Goal: Contribute content: Add original content to the website for others to see

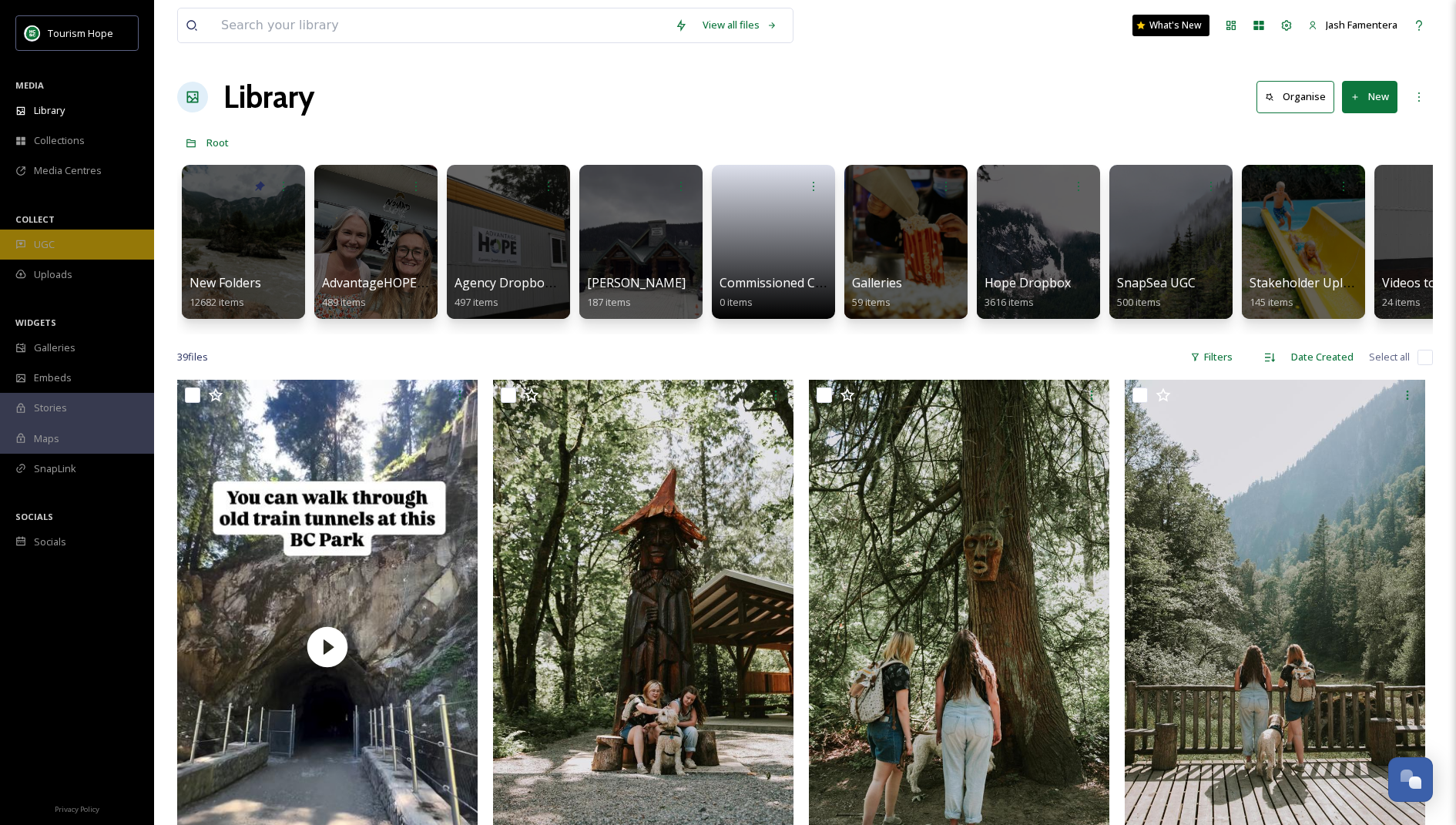
click at [74, 230] on div "UGC" at bounding box center [77, 245] width 154 height 30
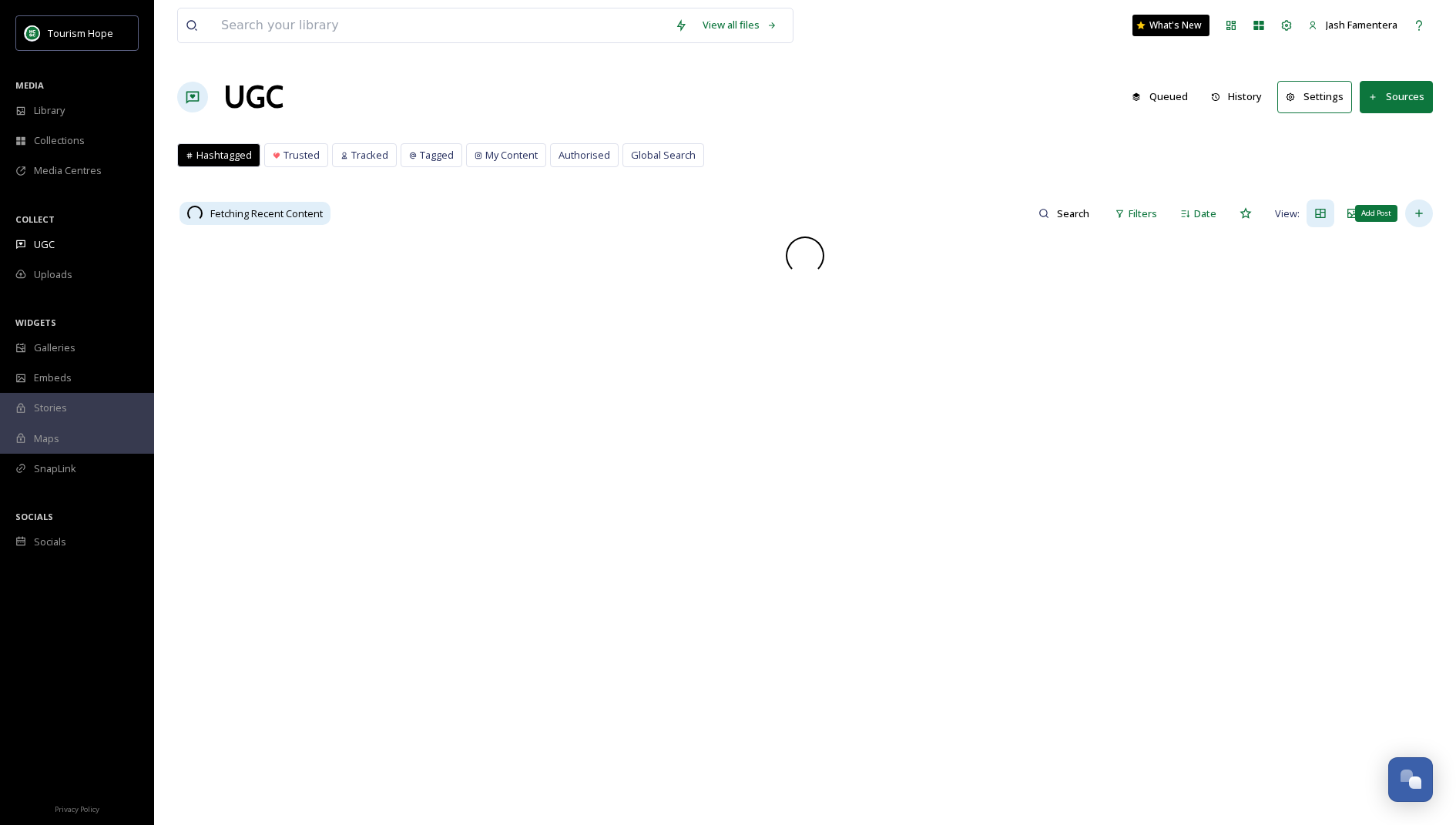
click at [1413, 205] on div "Add Post" at bounding box center [1419, 213] width 28 height 28
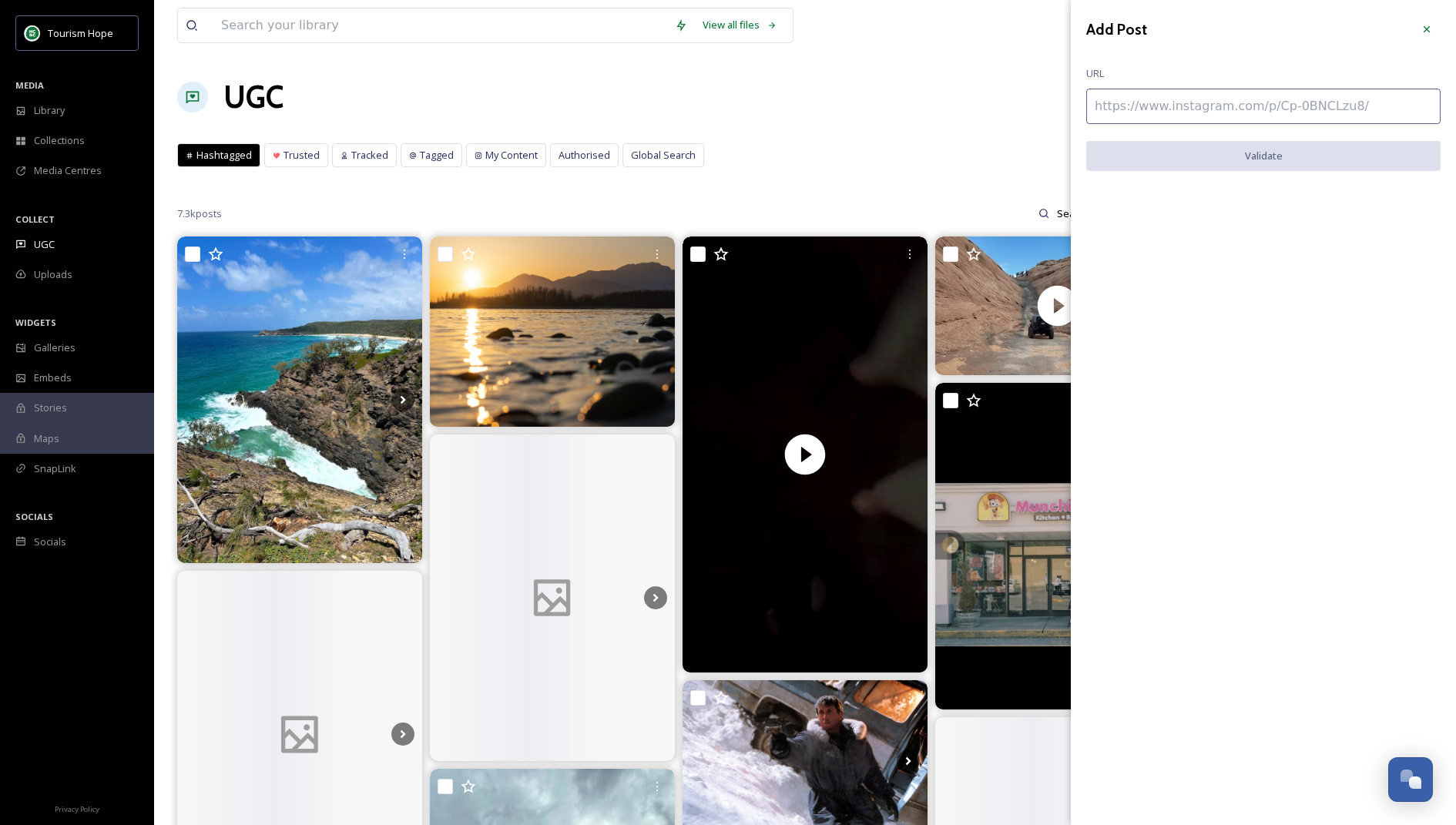
click at [1193, 109] on input at bounding box center [1262, 107] width 354 height 36
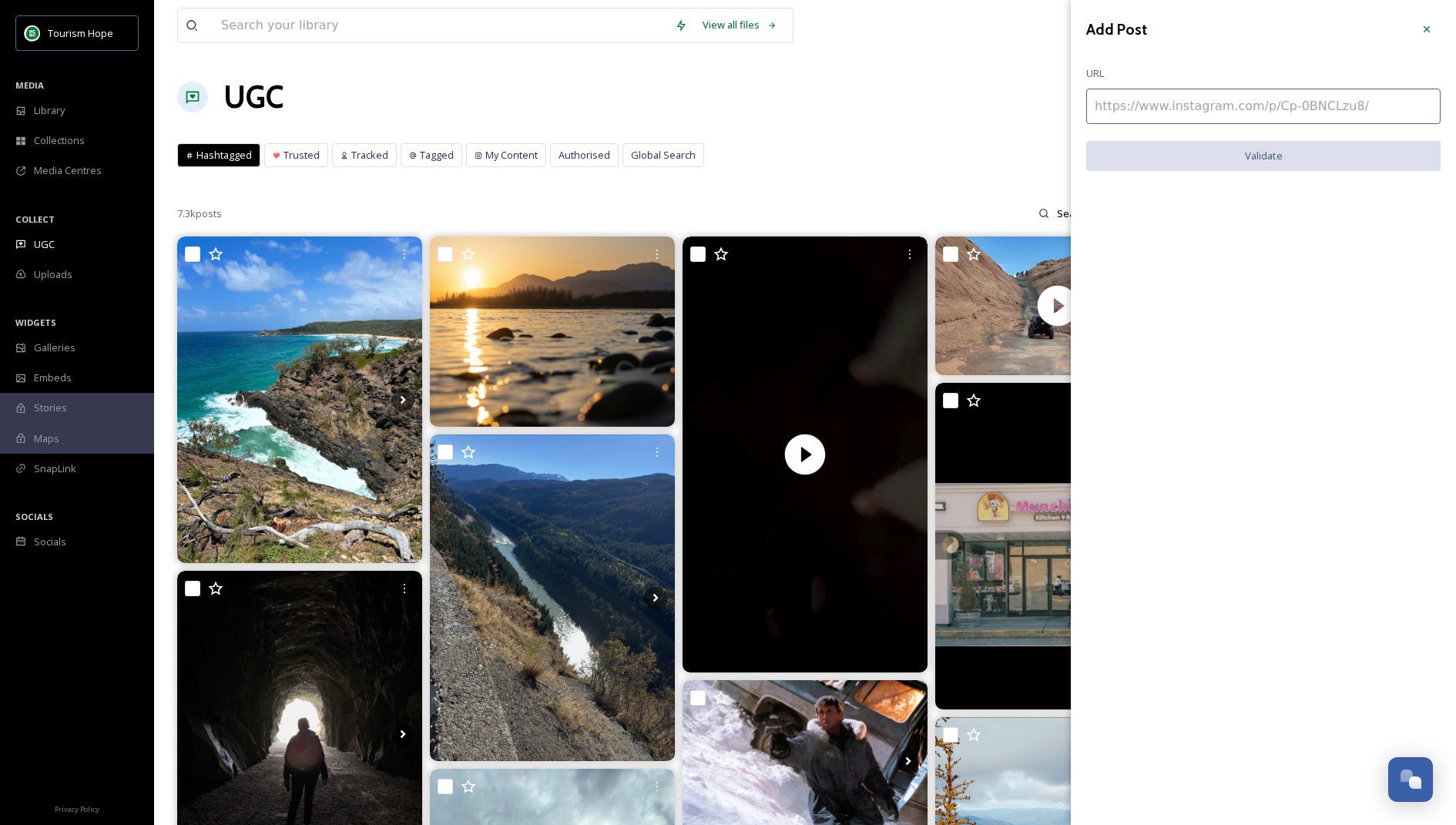
paste input "[URL][DOMAIN_NAME]"
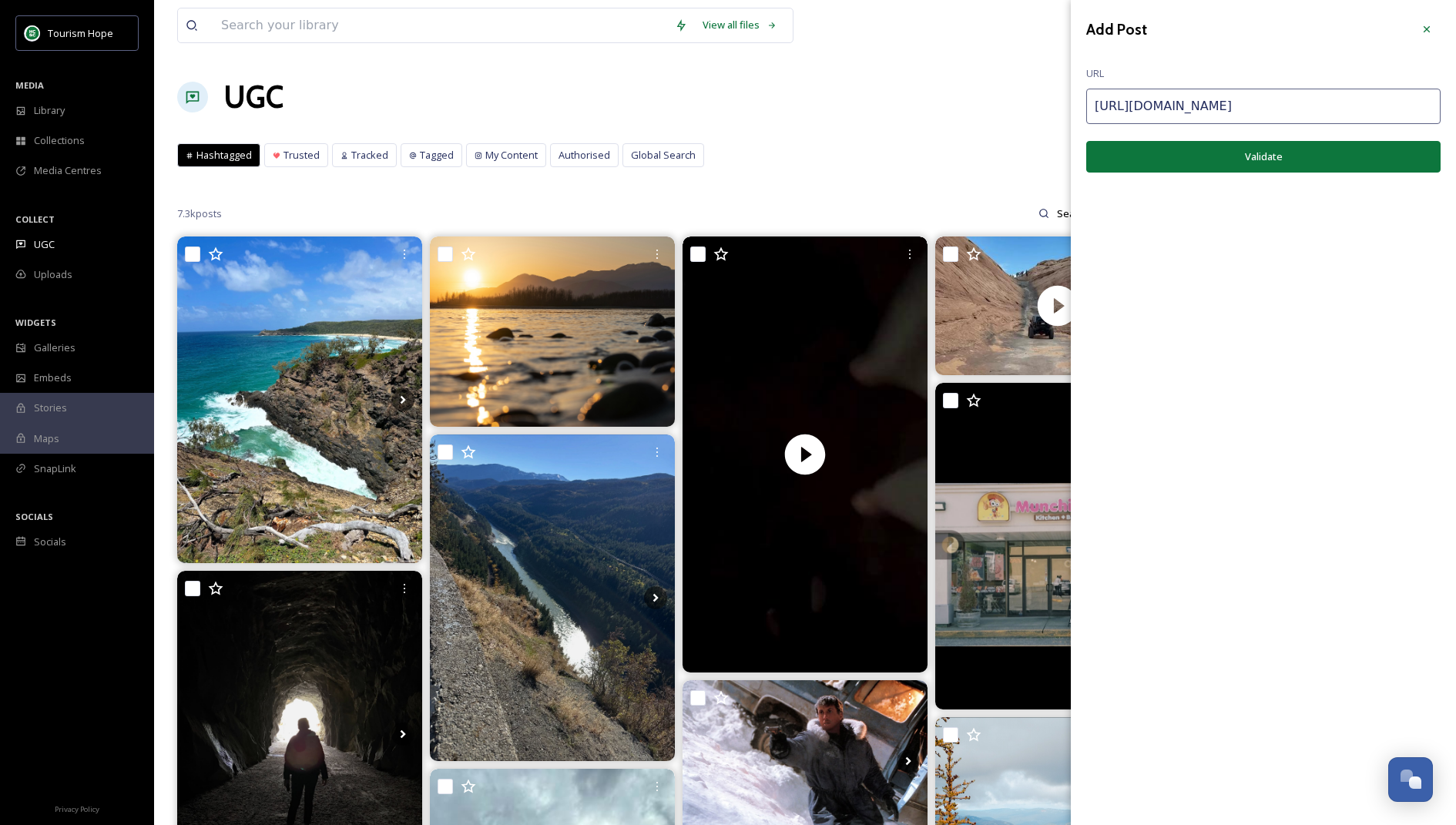
type input "[URL][DOMAIN_NAME]"
click at [1219, 161] on button "Validate" at bounding box center [1262, 156] width 354 height 31
click at [1303, 160] on button "Add Post" at bounding box center [1262, 156] width 354 height 31
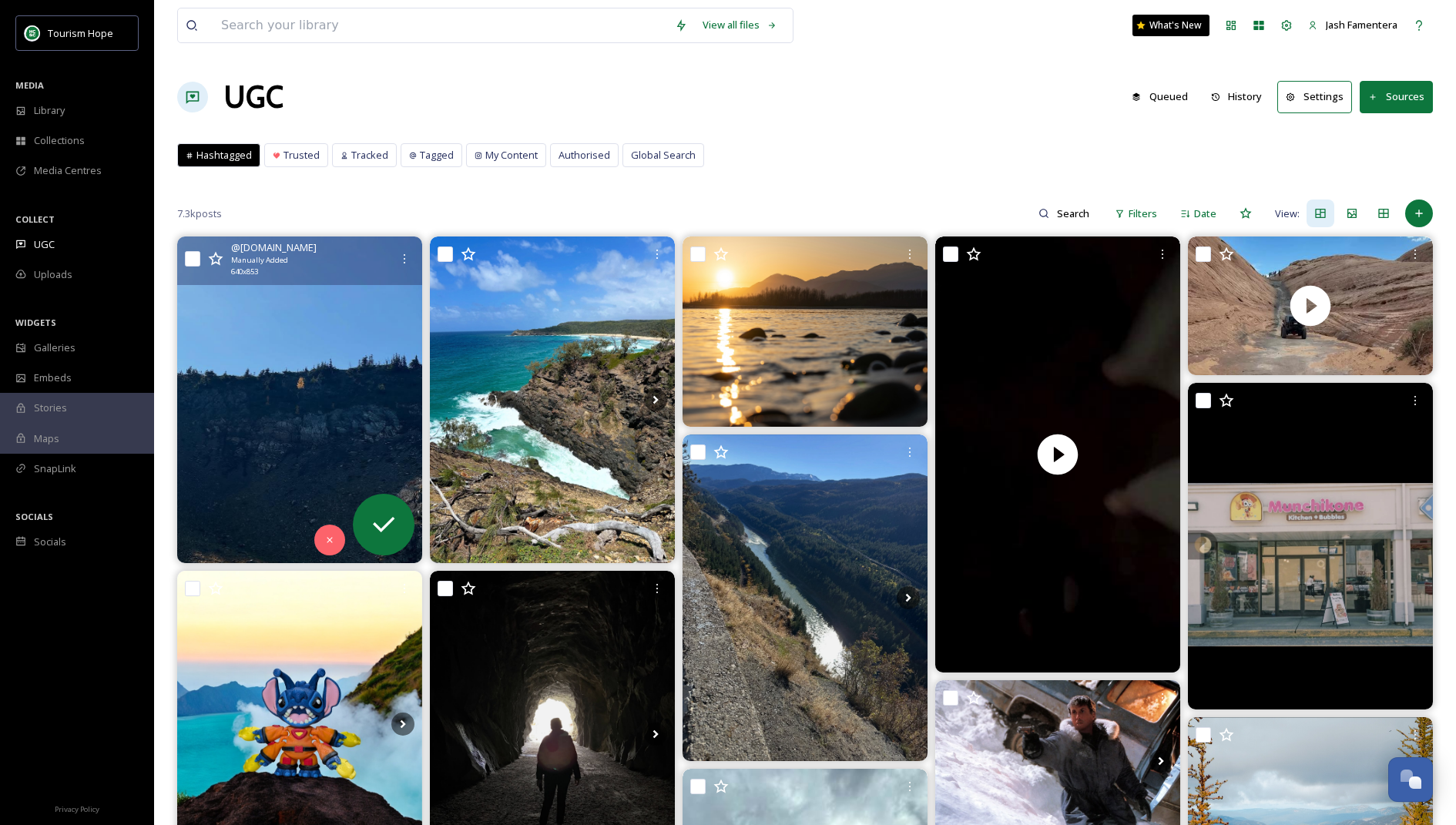
click at [267, 371] on img at bounding box center [300, 400] width 245 height 327
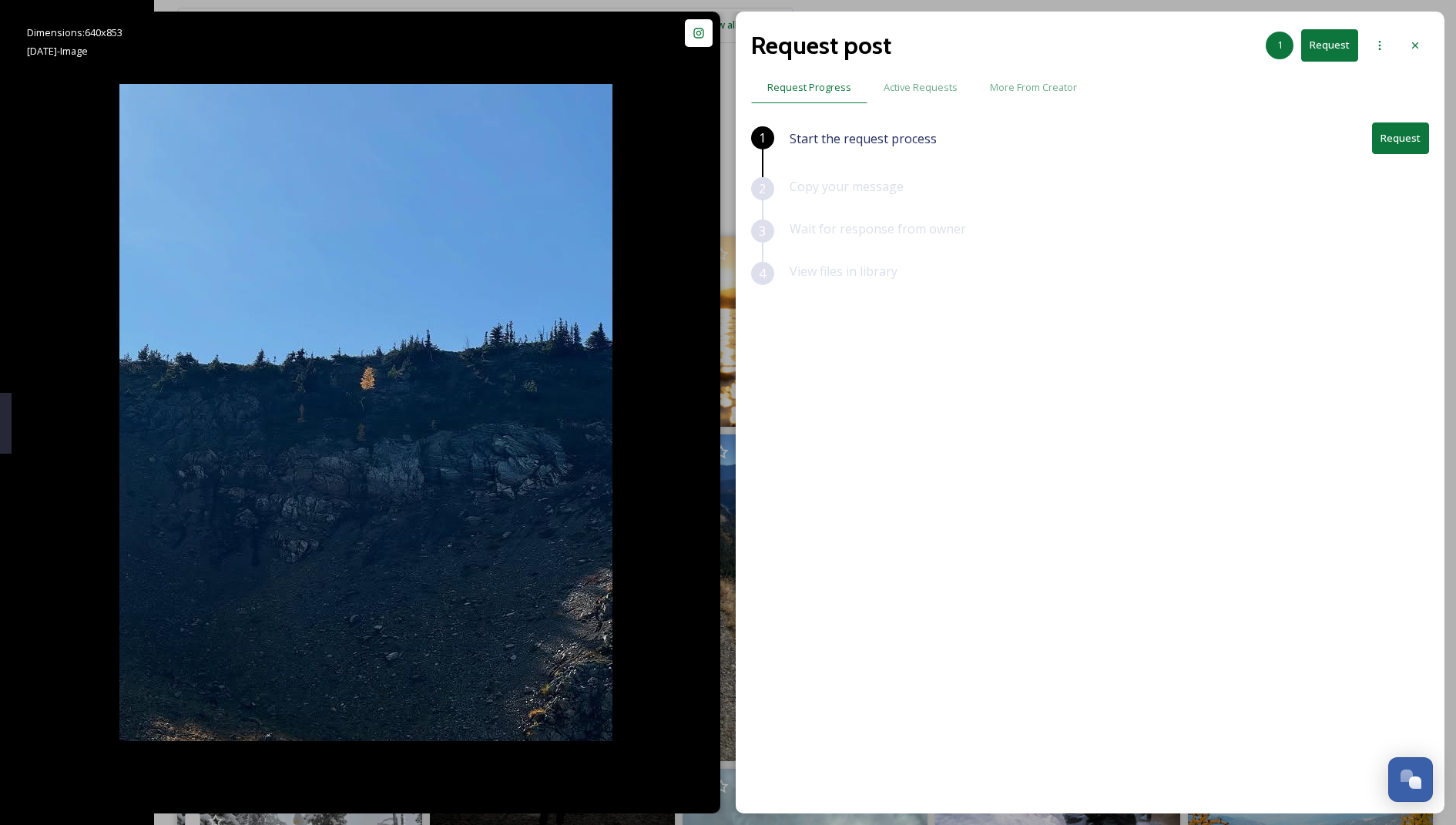
click at [1421, 144] on button "Request" at bounding box center [1400, 138] width 57 height 31
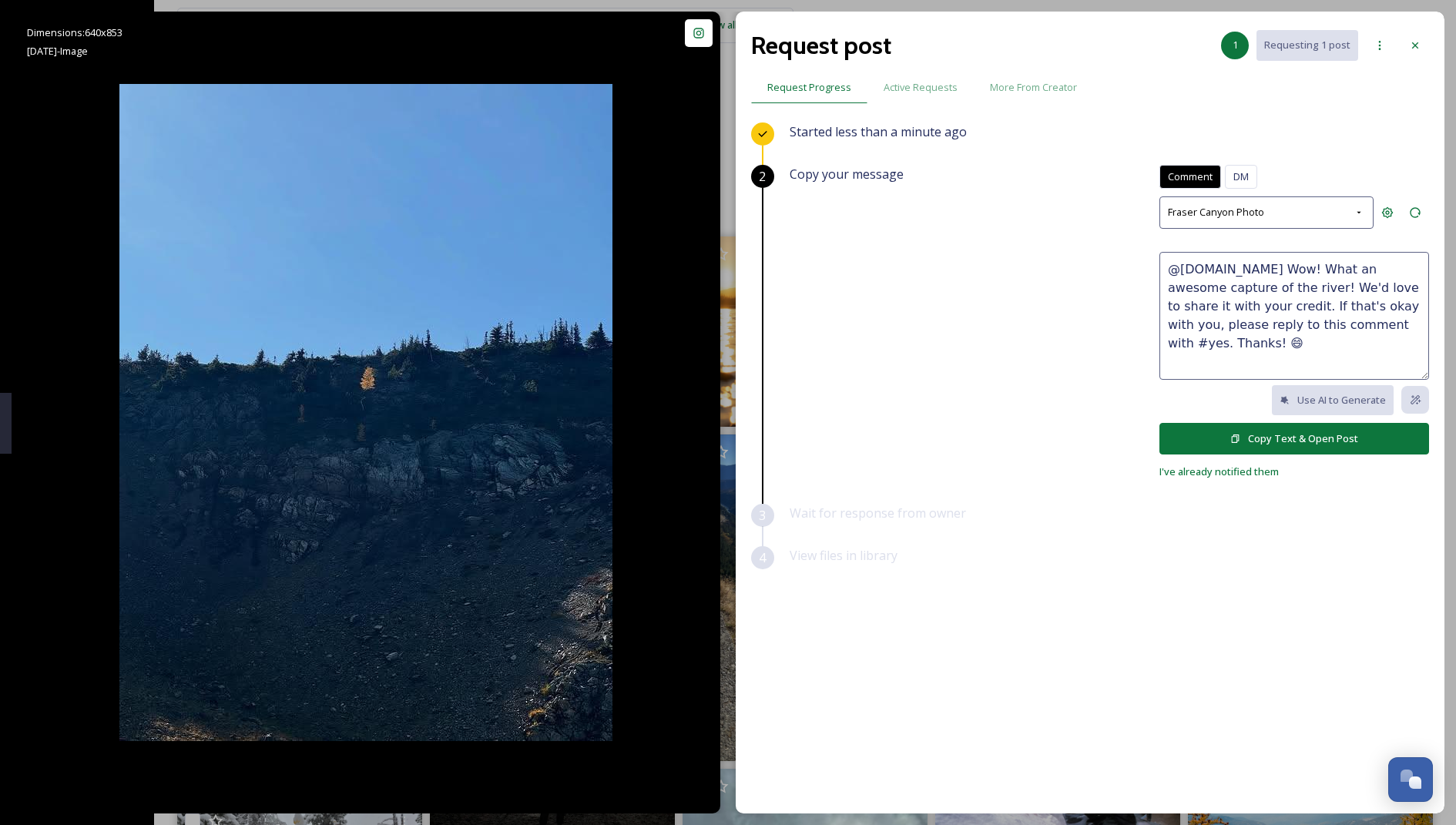
click at [1246, 311] on textarea "@[DOMAIN_NAME] Wow! What an awesome capture of the river! We'd love to share it…" at bounding box center [1294, 315] width 270 height 128
drag, startPoint x: 1251, startPoint y: 263, endPoint x: 1274, endPoint y: 292, distance: 37.0
click at [1274, 292] on textarea "@[DOMAIN_NAME] Wow! What an awesome capture of the river! We'd love to share it…" at bounding box center [1294, 315] width 270 height 128
click at [1250, 287] on textarea "@[DOMAIN_NAME] Love these hiking pics! We'd love to share it with your credit. …" at bounding box center [1294, 315] width 270 height 128
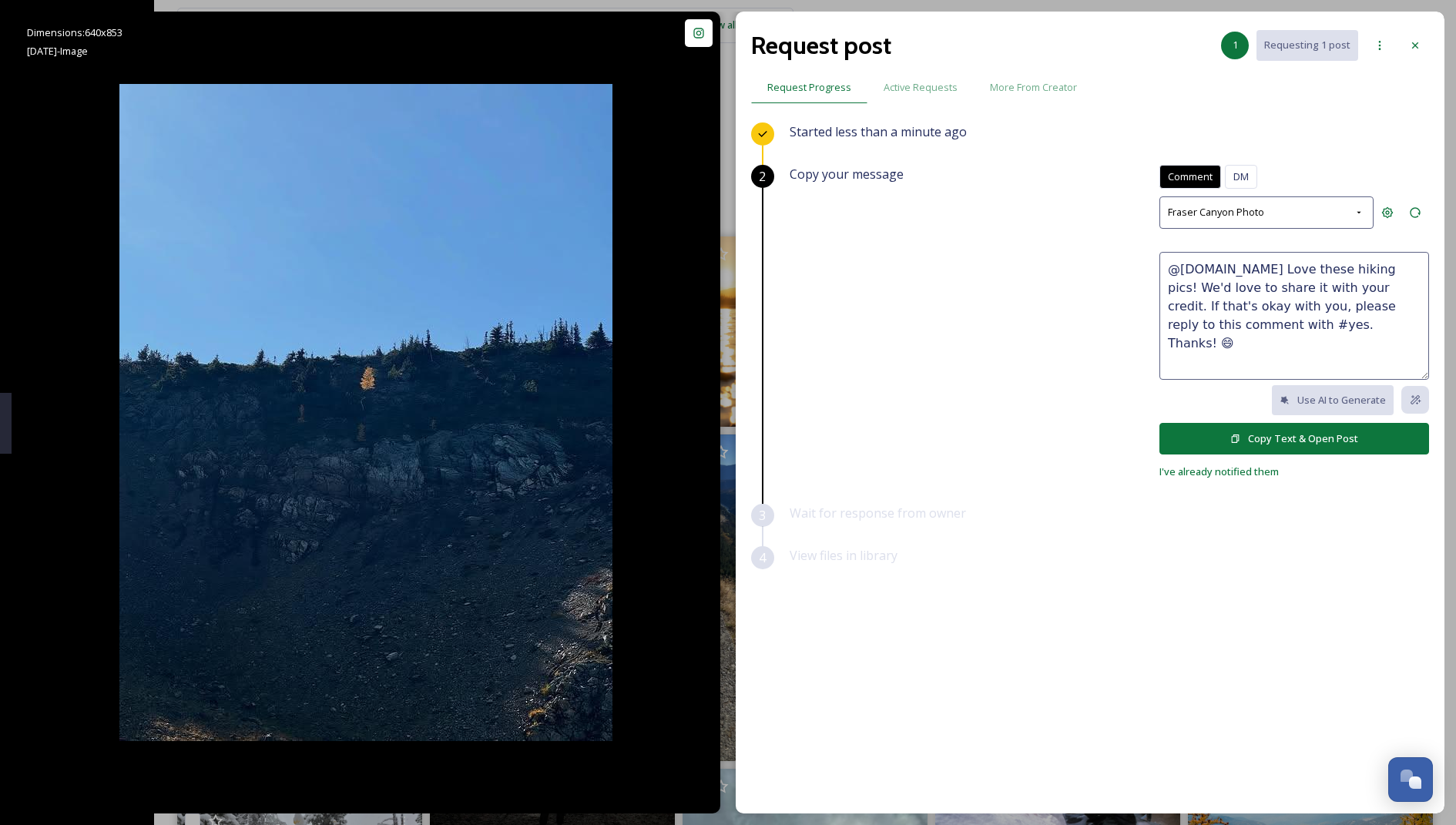
click at [1244, 285] on textarea "@[DOMAIN_NAME] Love these hiking pics! We'd love to share it with your credit. …" at bounding box center [1294, 315] width 270 height 128
click at [1379, 270] on textarea "@[DOMAIN_NAME] Love these hiking pics! We'd love to share them with your credit…" at bounding box center [1294, 315] width 270 height 128
type textarea "@[DOMAIN_NAME] Love these hiking pics! 📸 We'd love to share them with your cred…"
click at [1213, 440] on button "Copy Text & Open Post" at bounding box center [1294, 438] width 270 height 31
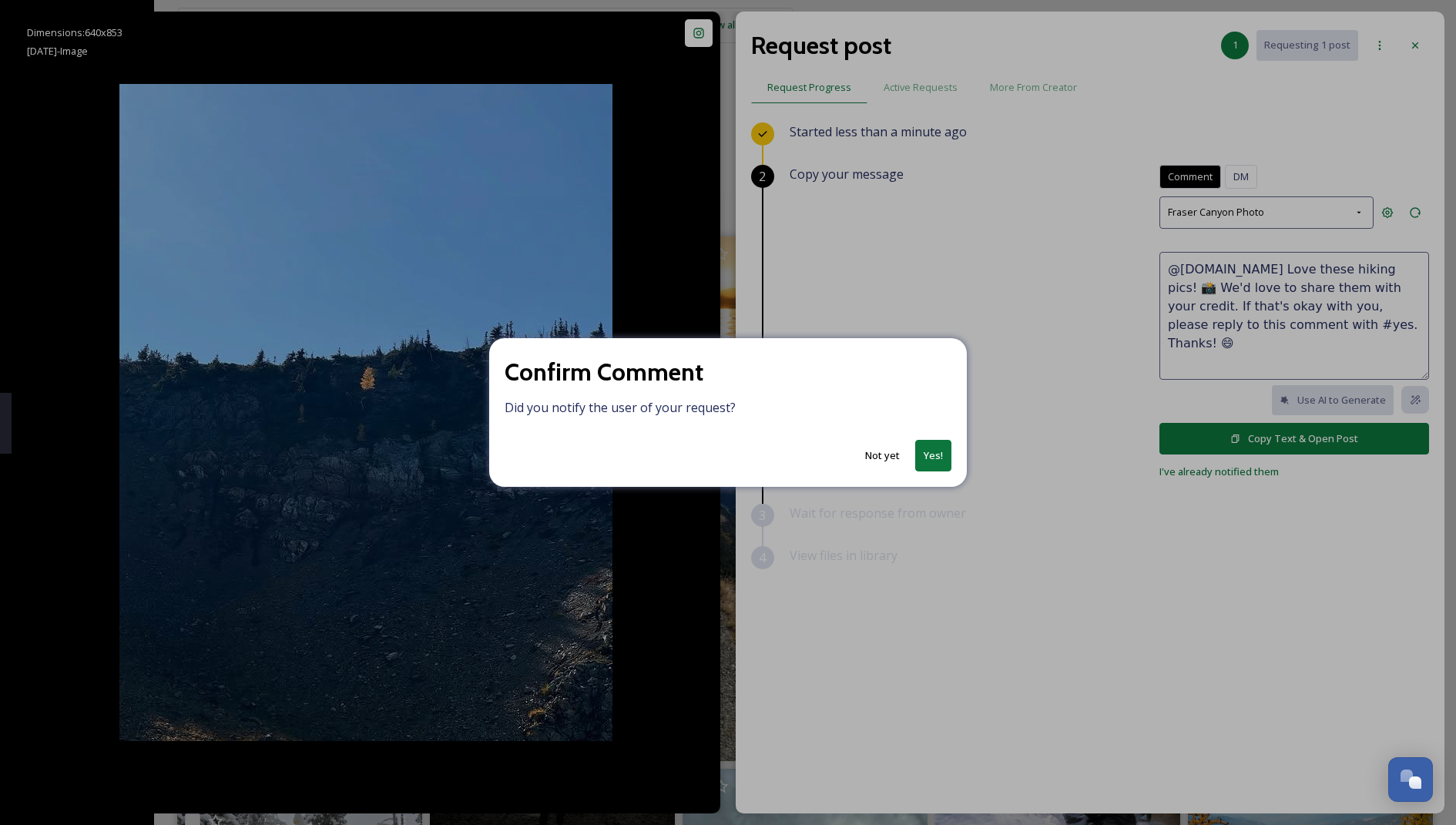
click at [925, 451] on button "Yes!" at bounding box center [933, 456] width 36 height 31
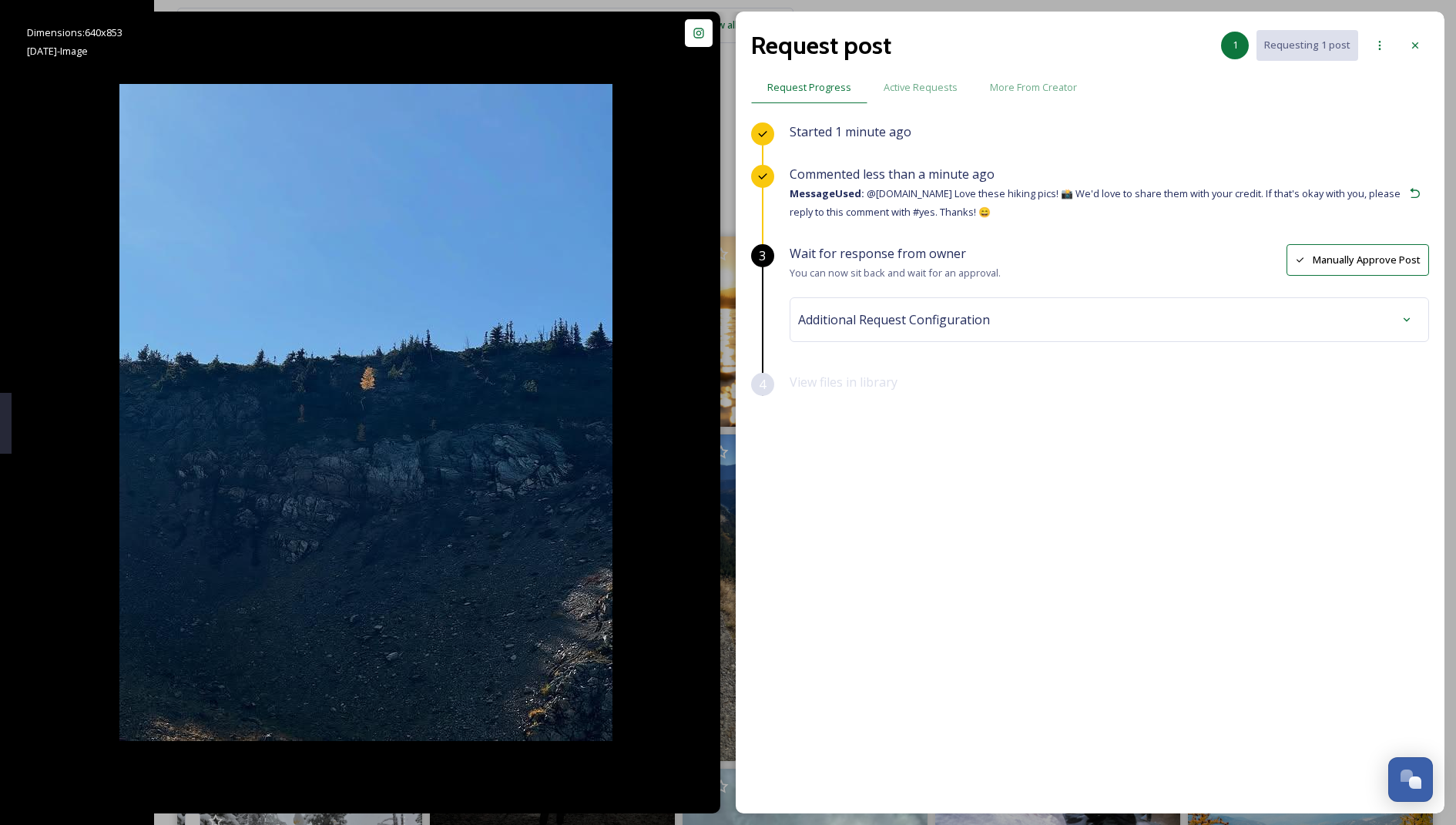
click at [1124, 329] on div "Additional Request Configuration" at bounding box center [1109, 320] width 623 height 28
click at [959, 449] on div "No tags" at bounding box center [1109, 443] width 614 height 36
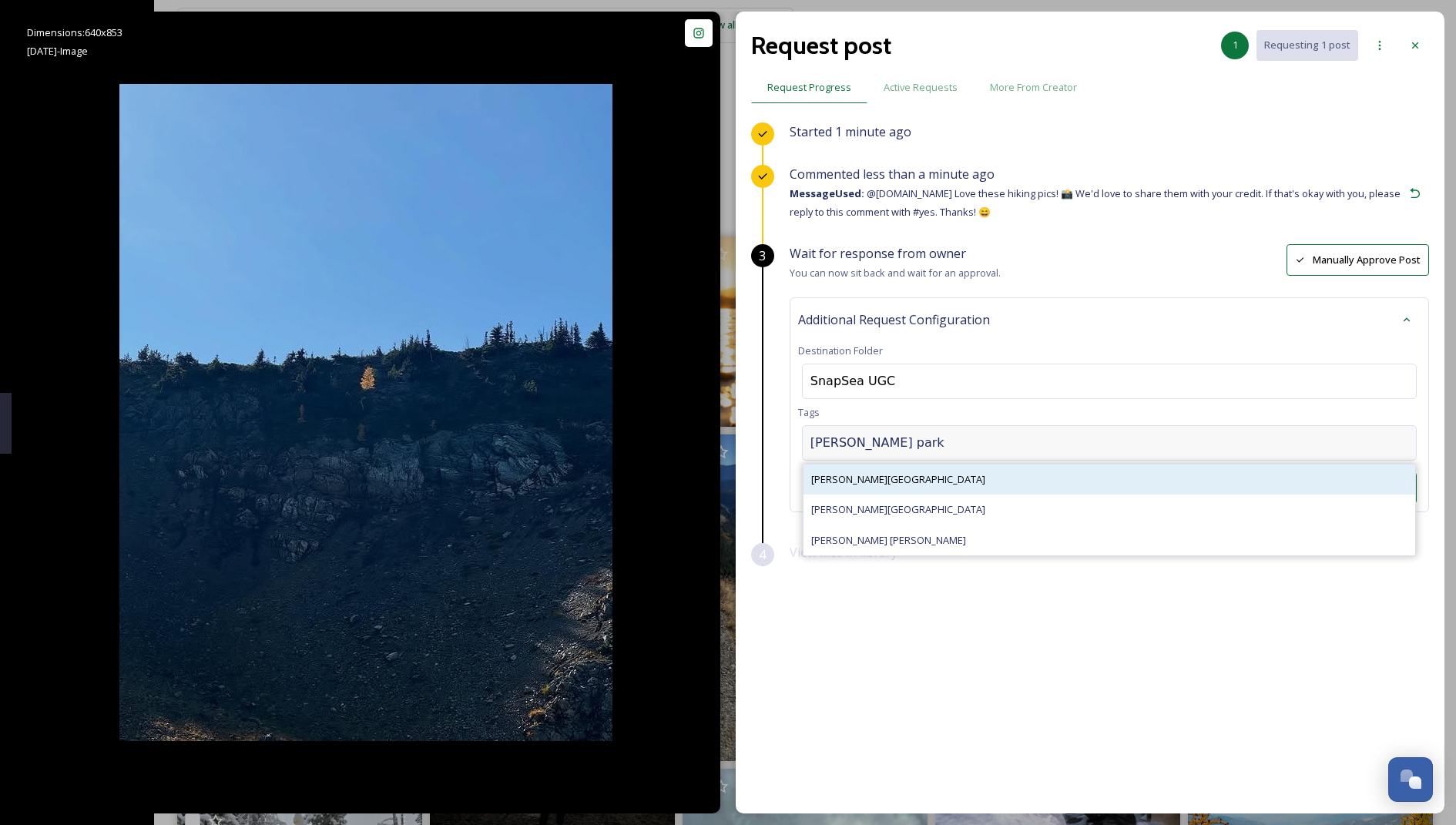
type input "[PERSON_NAME] park"
click at [994, 482] on div "[PERSON_NAME][GEOGRAPHIC_DATA]" at bounding box center [1110, 480] width 612 height 30
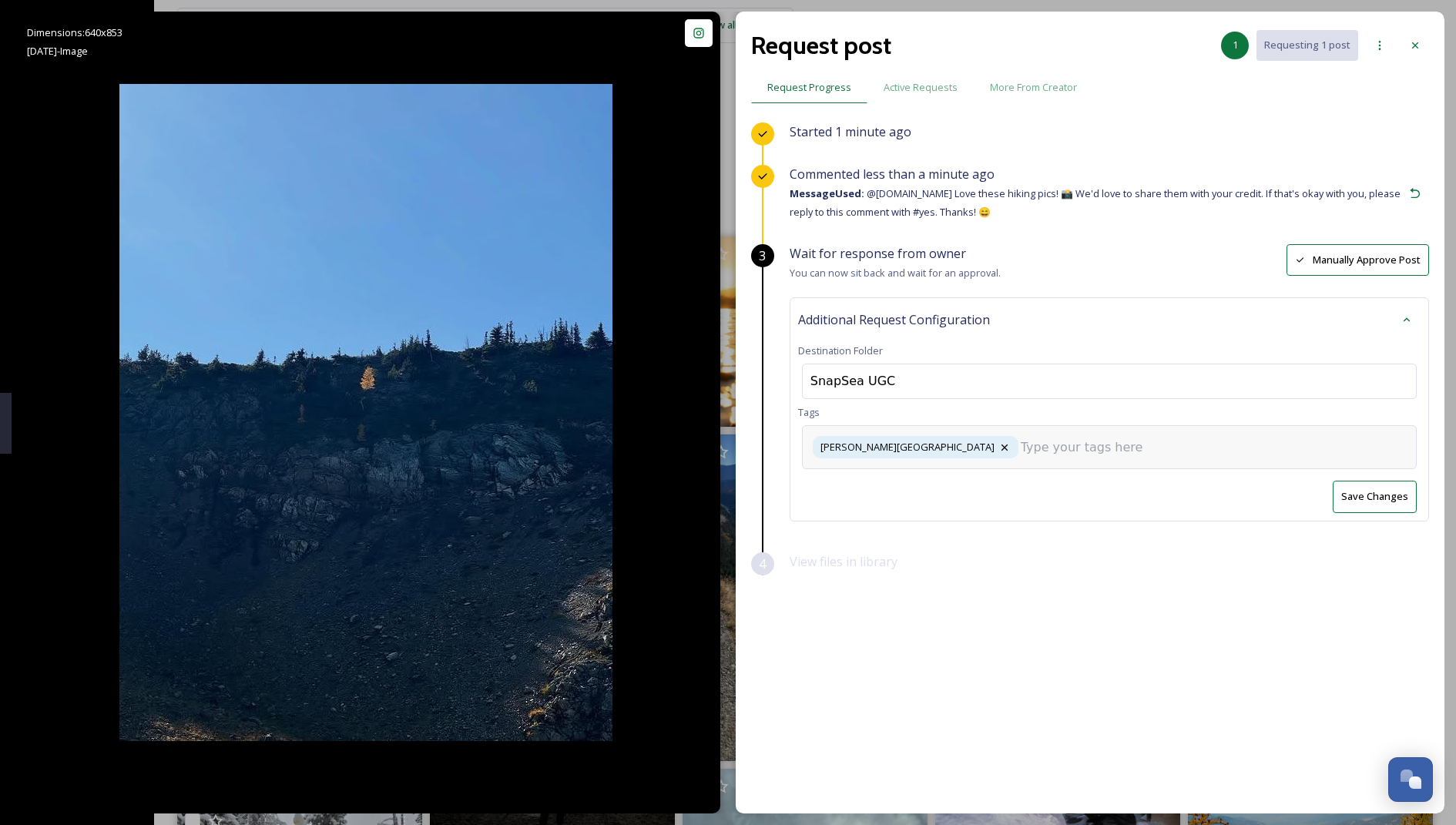
click at [1021, 453] on input at bounding box center [1098, 448] width 154 height 19
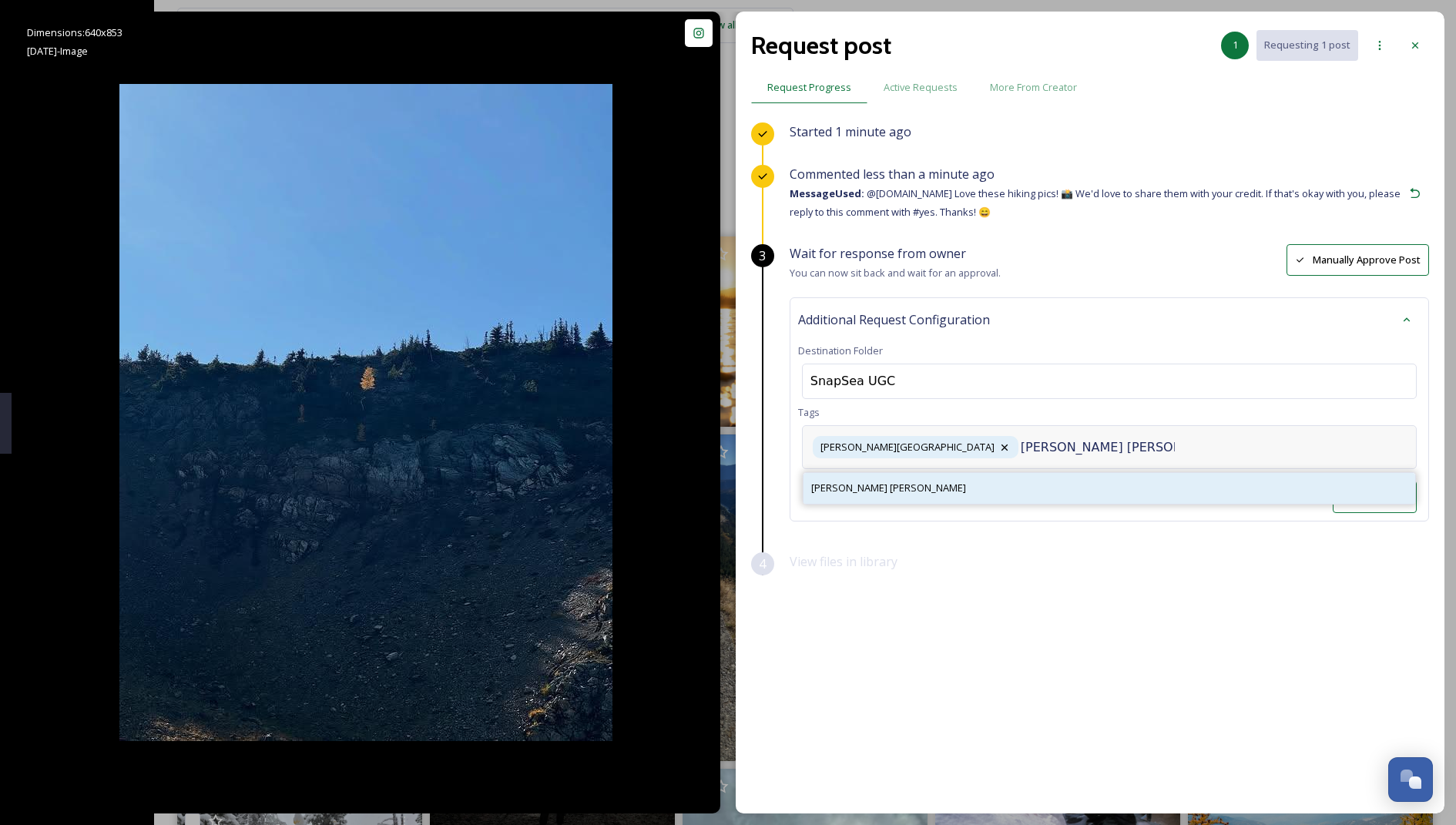
type input "[PERSON_NAME] [PERSON_NAME]"
click at [833, 488] on span "[PERSON_NAME] [PERSON_NAME]" at bounding box center [888, 488] width 155 height 14
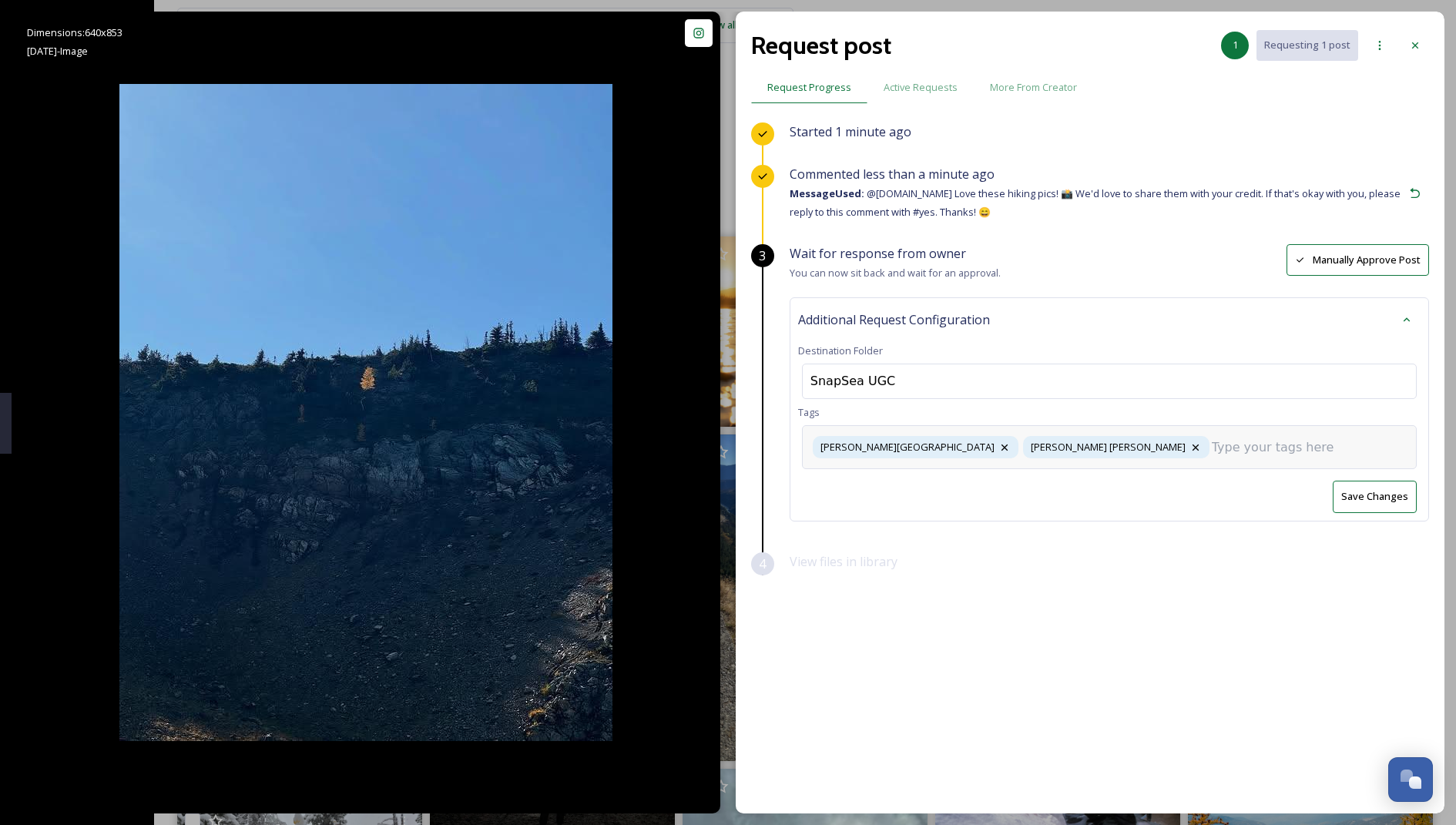
click at [1041, 456] on div "[PERSON_NAME][GEOGRAPHIC_DATA][PERSON_NAME] hike" at bounding box center [1109, 447] width 614 height 44
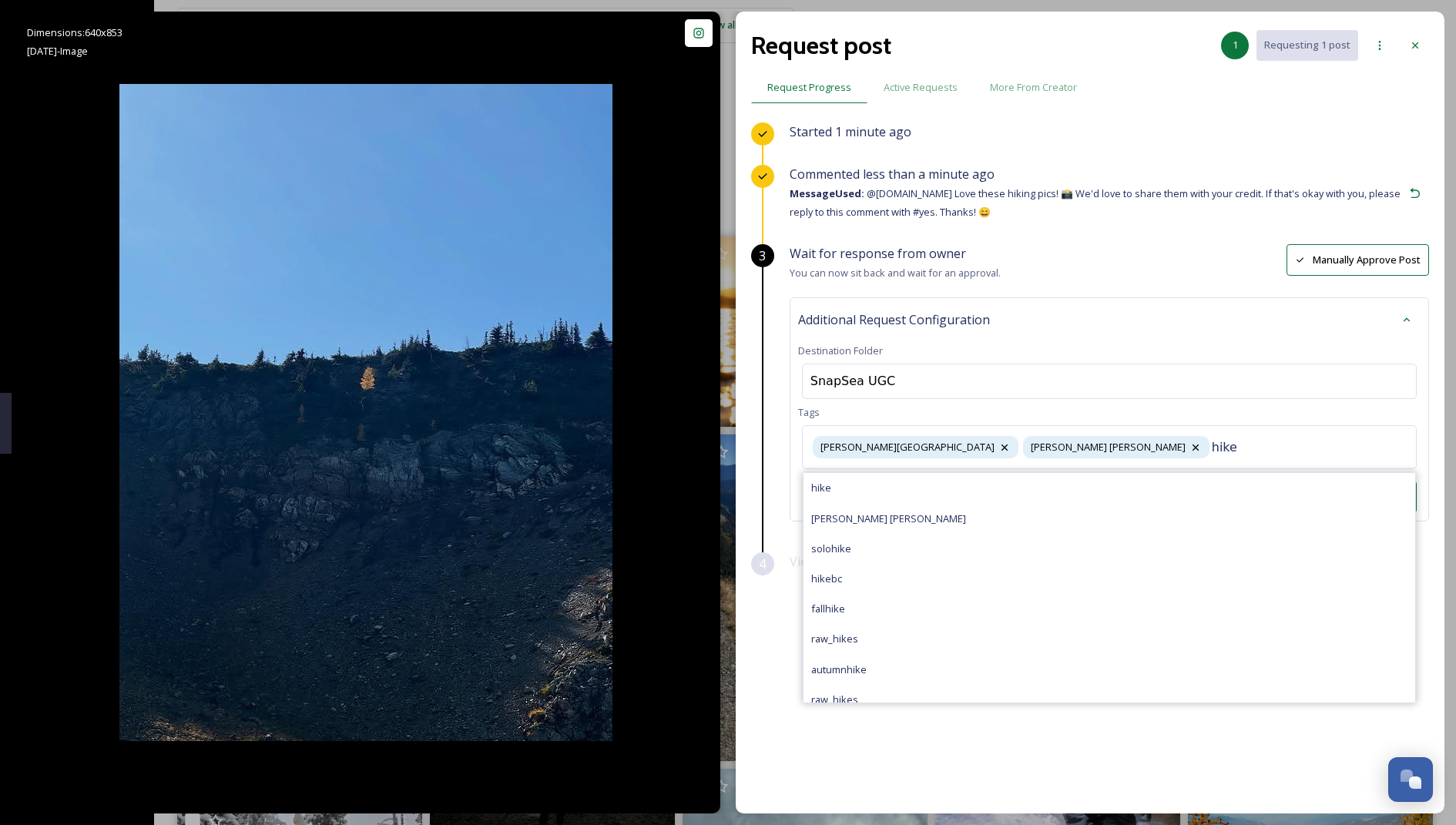
type input "hike"
click at [900, 489] on div "hike" at bounding box center [1110, 489] width 612 height 30
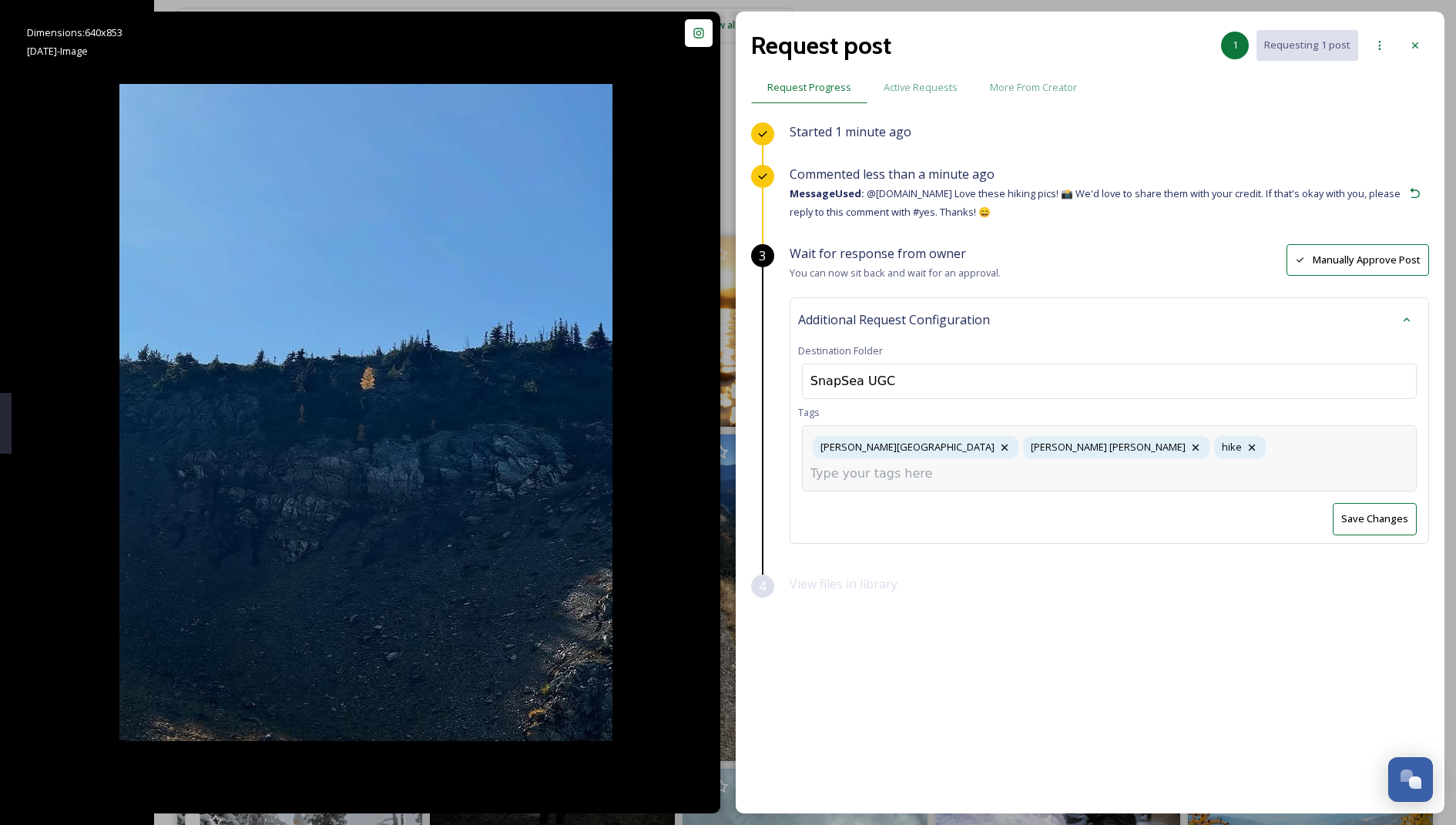
click at [1106, 457] on div "[PERSON_NAME][GEOGRAPHIC_DATA][PERSON_NAME] hike hike" at bounding box center [1109, 458] width 614 height 66
type input "hiking"
click at [911, 495] on div "hiking" at bounding box center [1110, 511] width 612 height 30
click at [964, 465] on input at bounding box center [887, 474] width 154 height 19
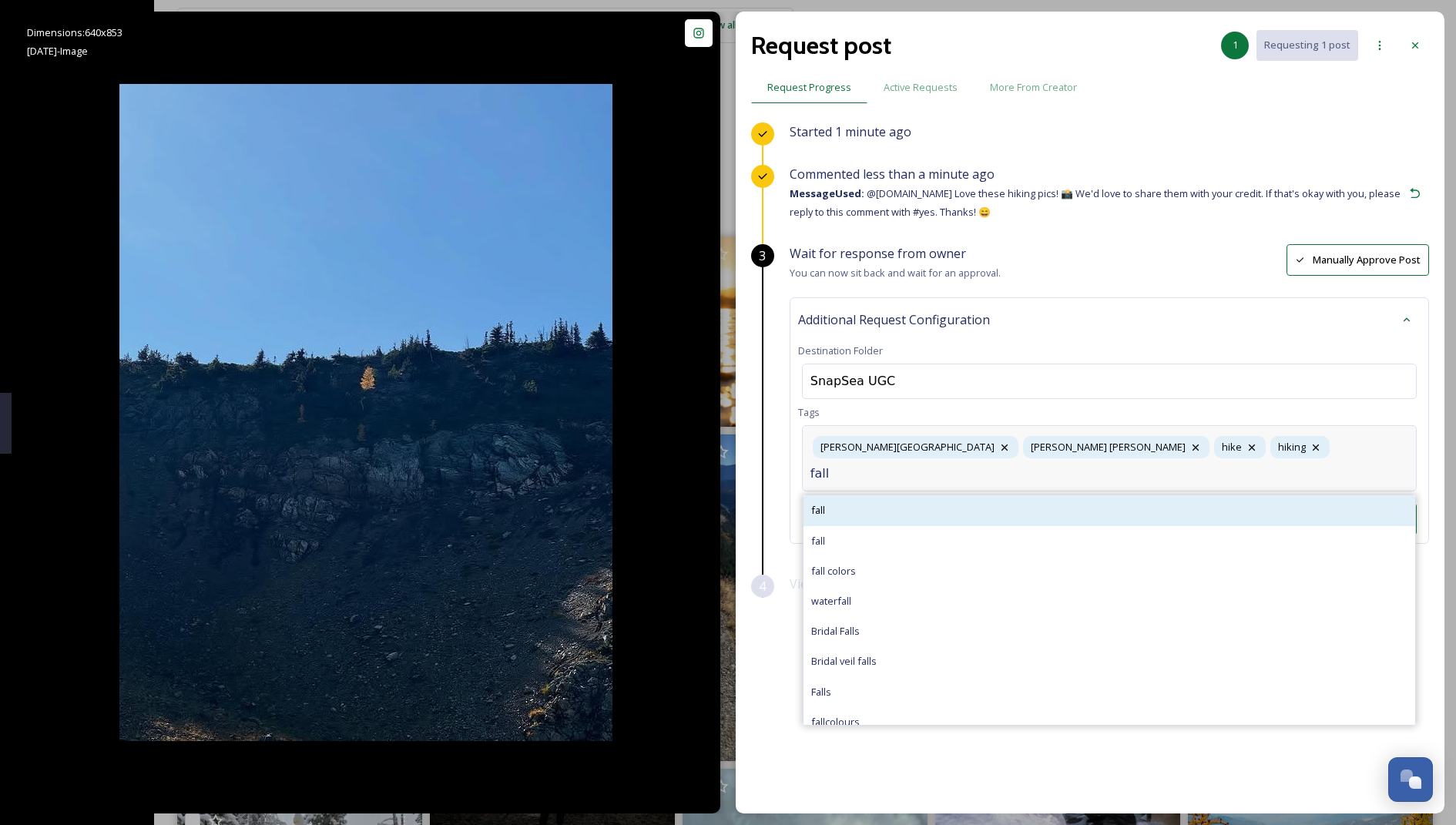
type input "fall"
click at [1017, 495] on div "fall" at bounding box center [1110, 511] width 612 height 30
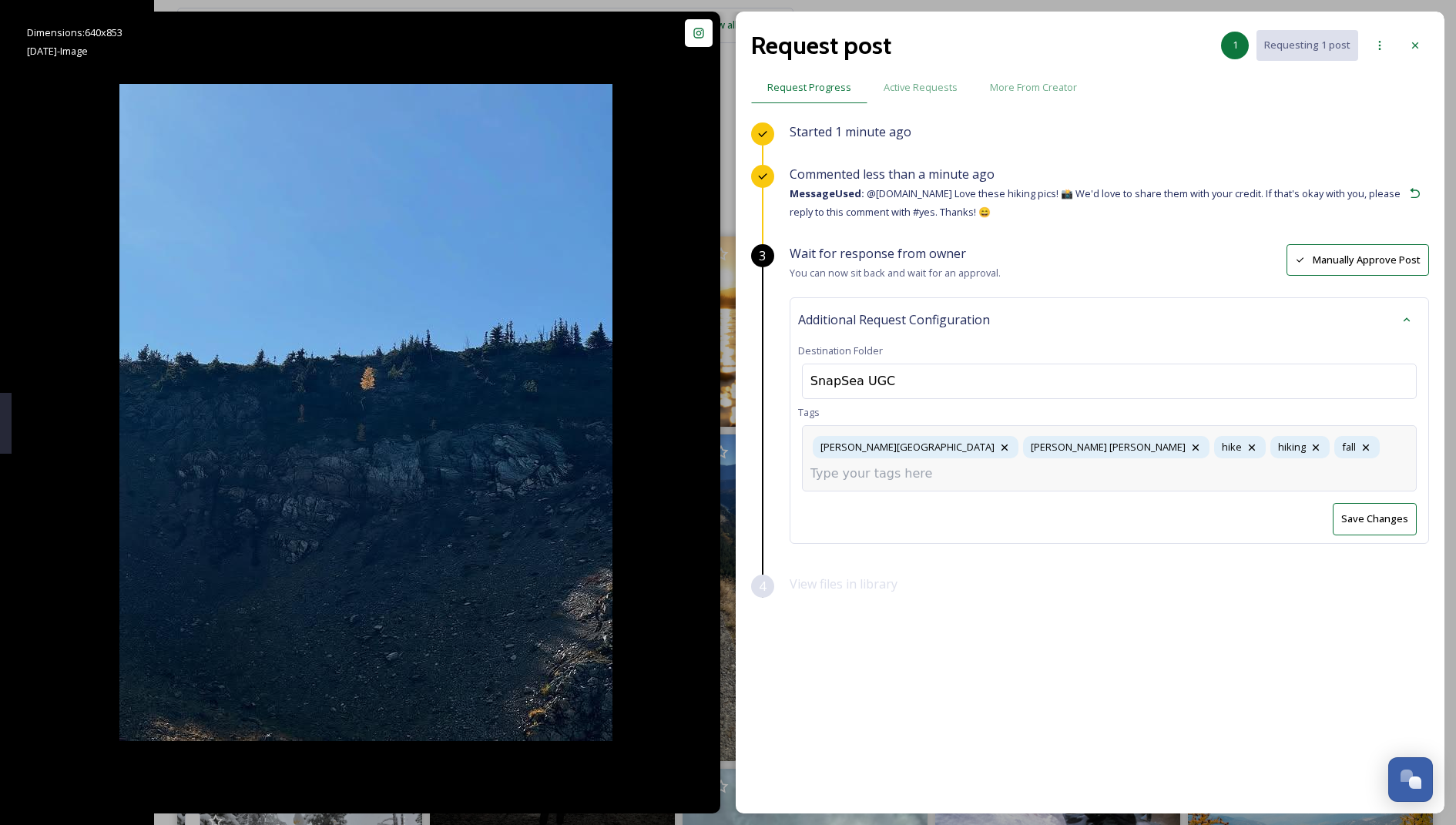
click at [964, 465] on input at bounding box center [887, 474] width 154 height 19
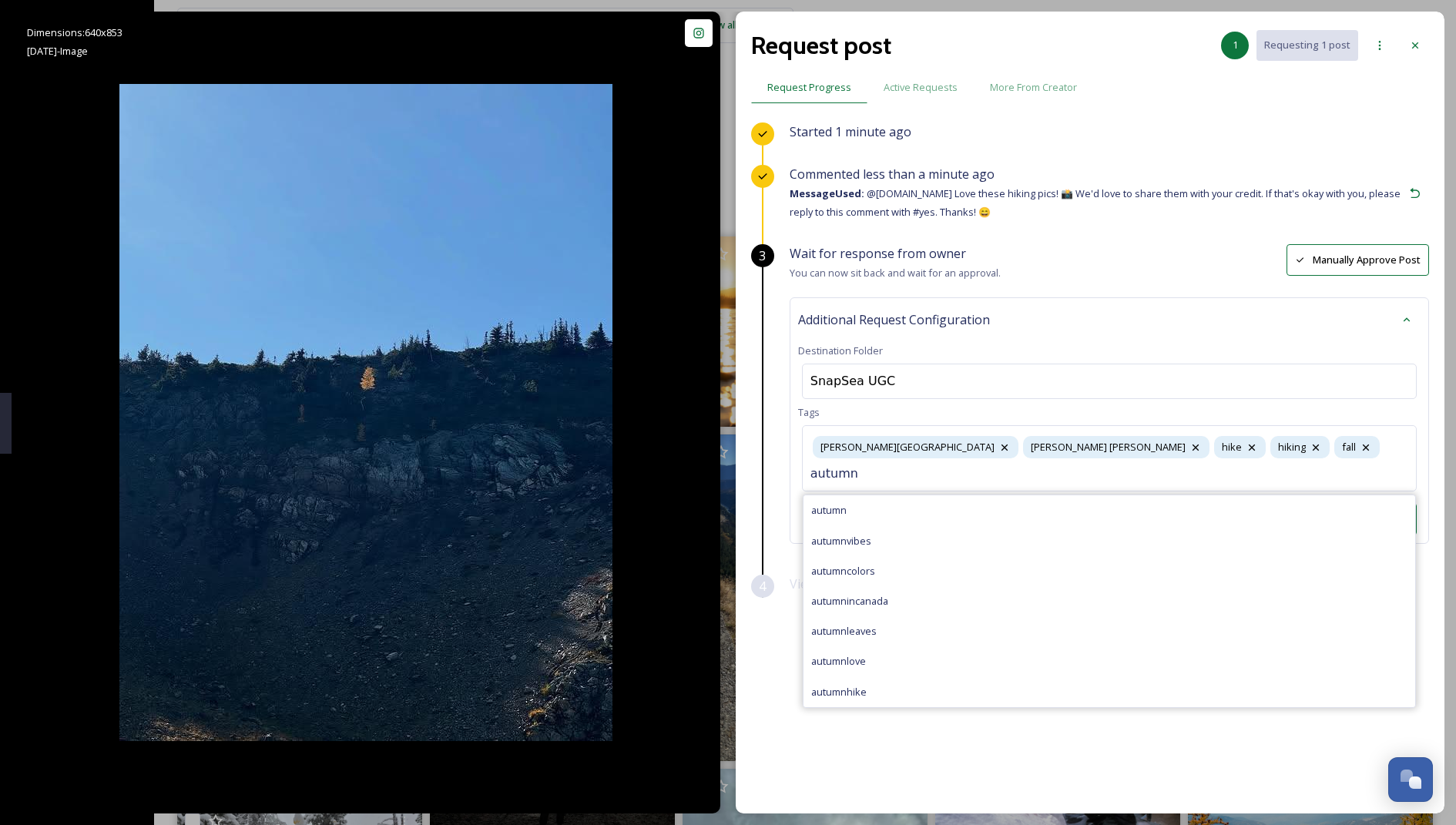
type input "autumn"
click at [894, 495] on div "autumn" at bounding box center [1110, 511] width 612 height 30
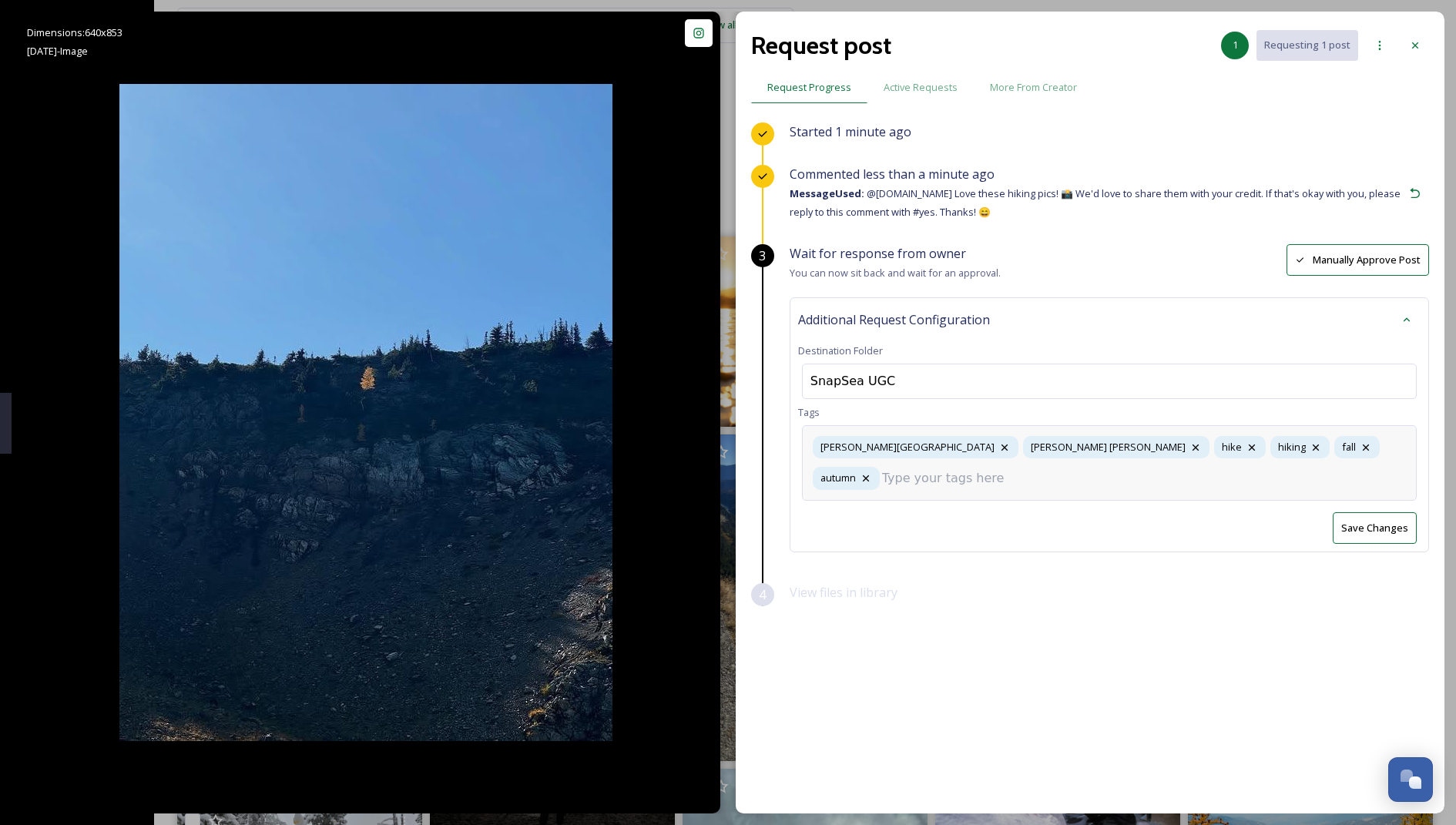
click at [1338, 433] on div "[PERSON_NAME][GEOGRAPHIC_DATA][PERSON_NAME] hike hike hiking fall autumn" at bounding box center [1109, 462] width 614 height 74
click at [1036, 469] on input at bounding box center [959, 478] width 154 height 19
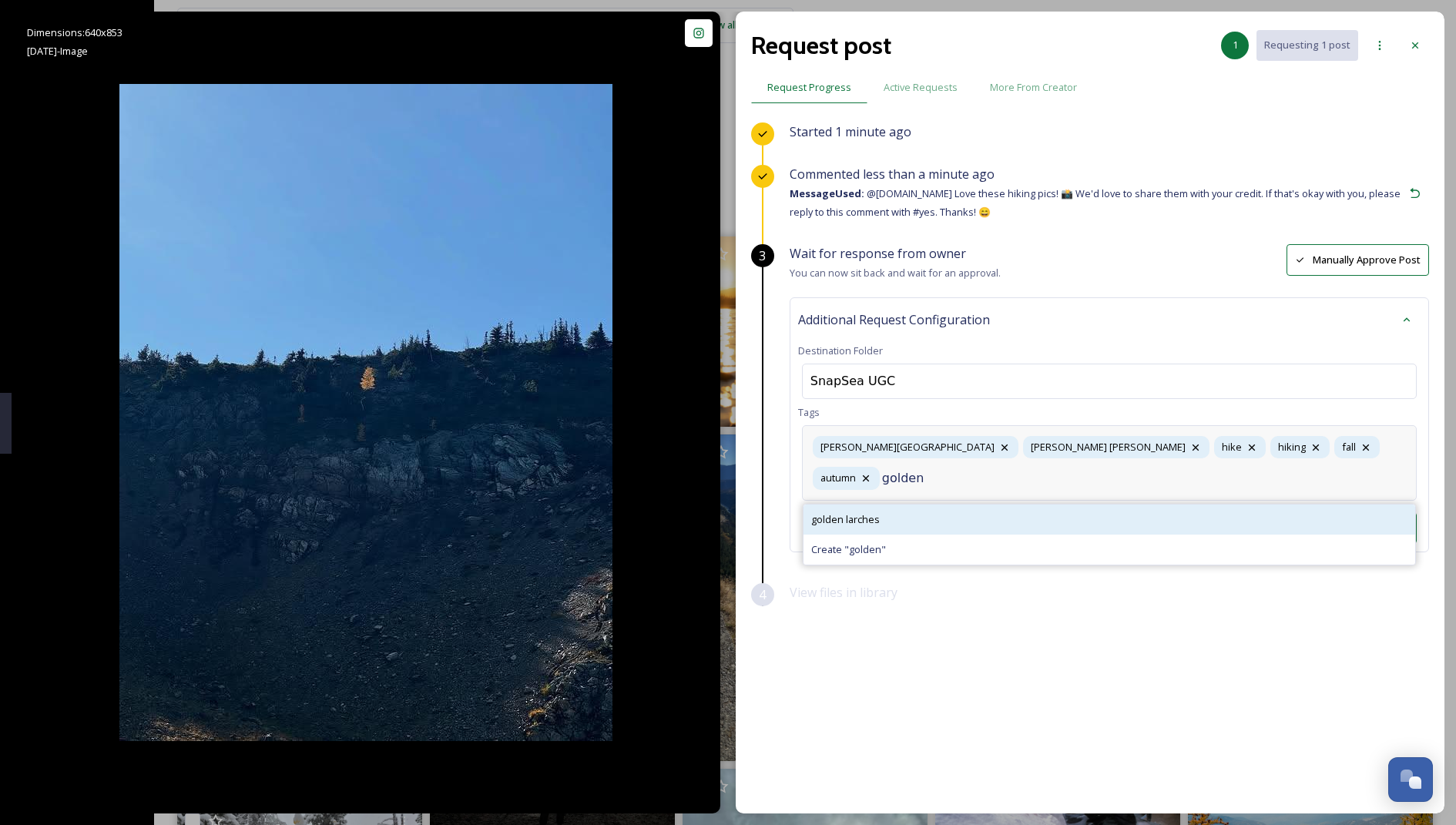
type input "golden"
click at [903, 505] on div "golden larches" at bounding box center [1110, 520] width 612 height 30
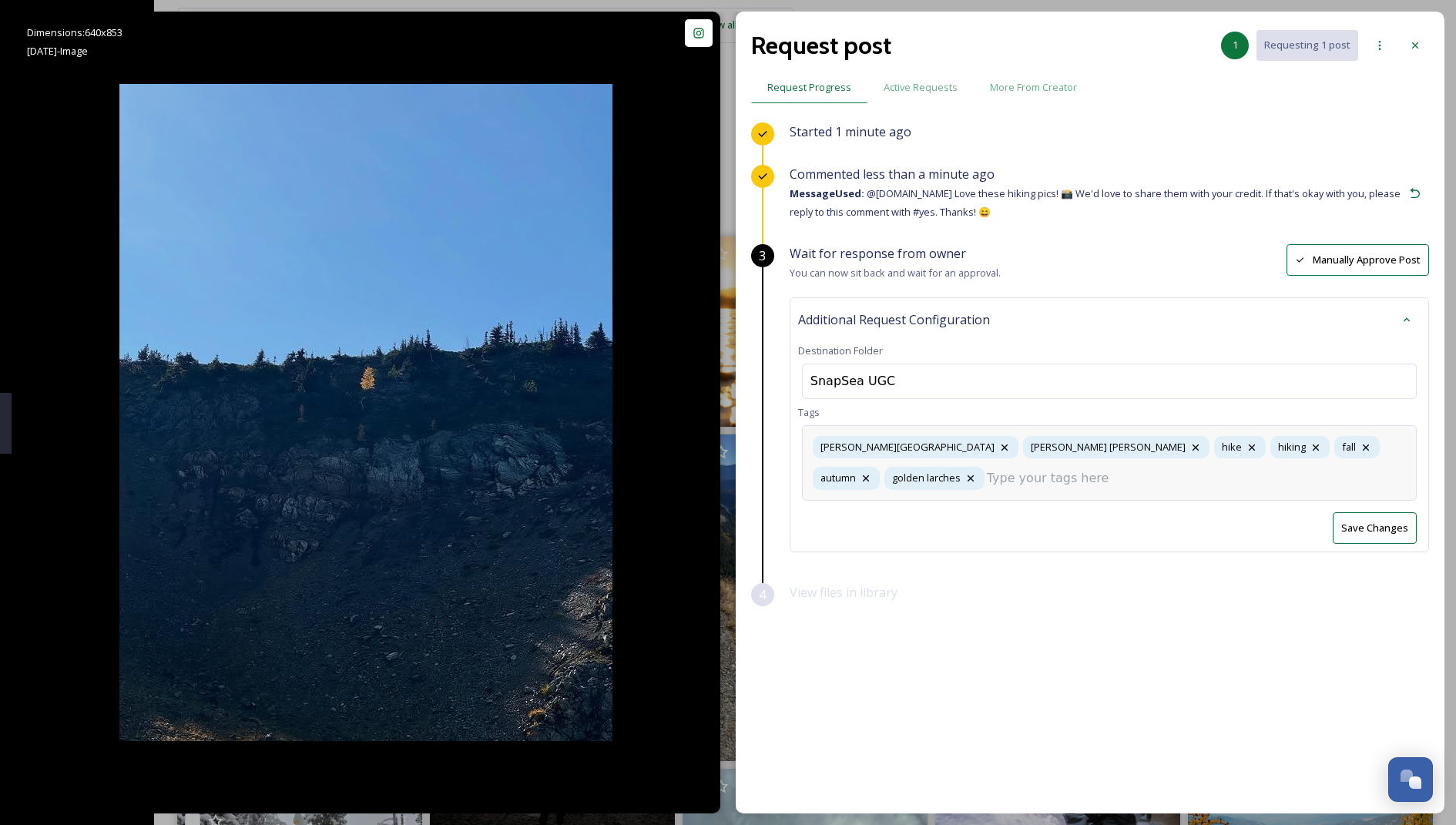
click at [1400, 445] on div "[PERSON_NAME][GEOGRAPHIC_DATA][PERSON_NAME] hike hike hiking fall autumn golden…" at bounding box center [1109, 462] width 614 height 74
click at [1130, 602] on div "Started 1 minute ago Commented less than a minute ago Message Used: @[DOMAIN_NA…" at bounding box center [1090, 428] width 678 height 611
click at [1362, 447] on div "[PERSON_NAME][GEOGRAPHIC_DATA][PERSON_NAME] hike hike hiking fall autumn golden…" at bounding box center [1109, 462] width 614 height 74
click at [1120, 484] on div "[PERSON_NAME][GEOGRAPHIC_DATA][PERSON_NAME] hike hike hiking fall autumn golden…" at bounding box center [1109, 462] width 614 height 74
click at [1044, 491] on div "Additional Request Configuration Destination Folder SnapSea UGC Tags [PERSON_NA…" at bounding box center [1109, 425] width 640 height 255
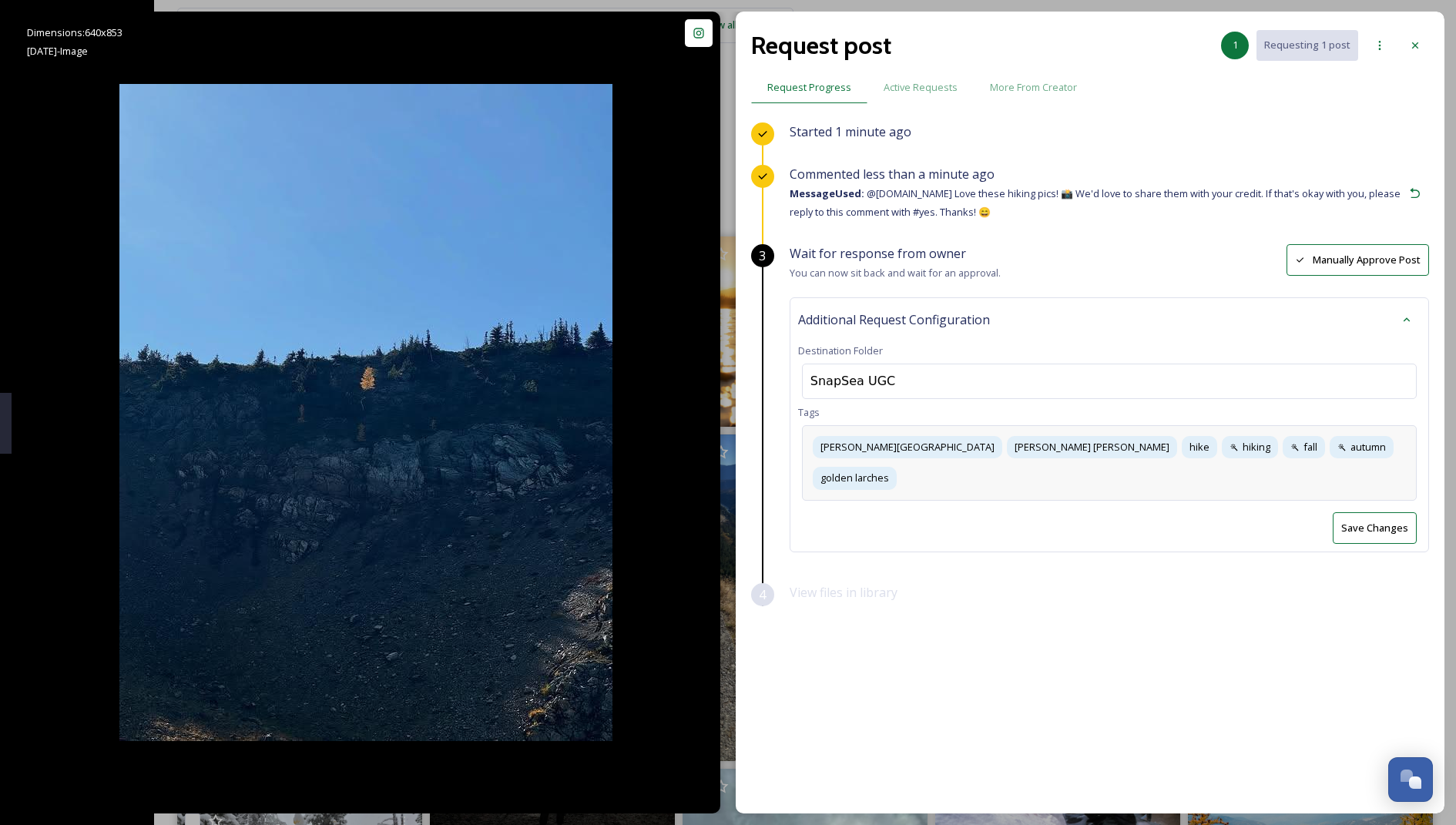
click at [1357, 461] on div "[PERSON_NAME][GEOGRAPHIC_DATA][PERSON_NAME] hike hike hiking fall autumn golden…" at bounding box center [1109, 462] width 614 height 74
click at [1361, 519] on div "Wait for response from owner You can now sit back and wait for an approval. Man…" at bounding box center [1109, 413] width 640 height 339
click at [1381, 512] on button "Save Changes" at bounding box center [1374, 527] width 84 height 31
click at [1416, 48] on icon at bounding box center [1415, 45] width 13 height 13
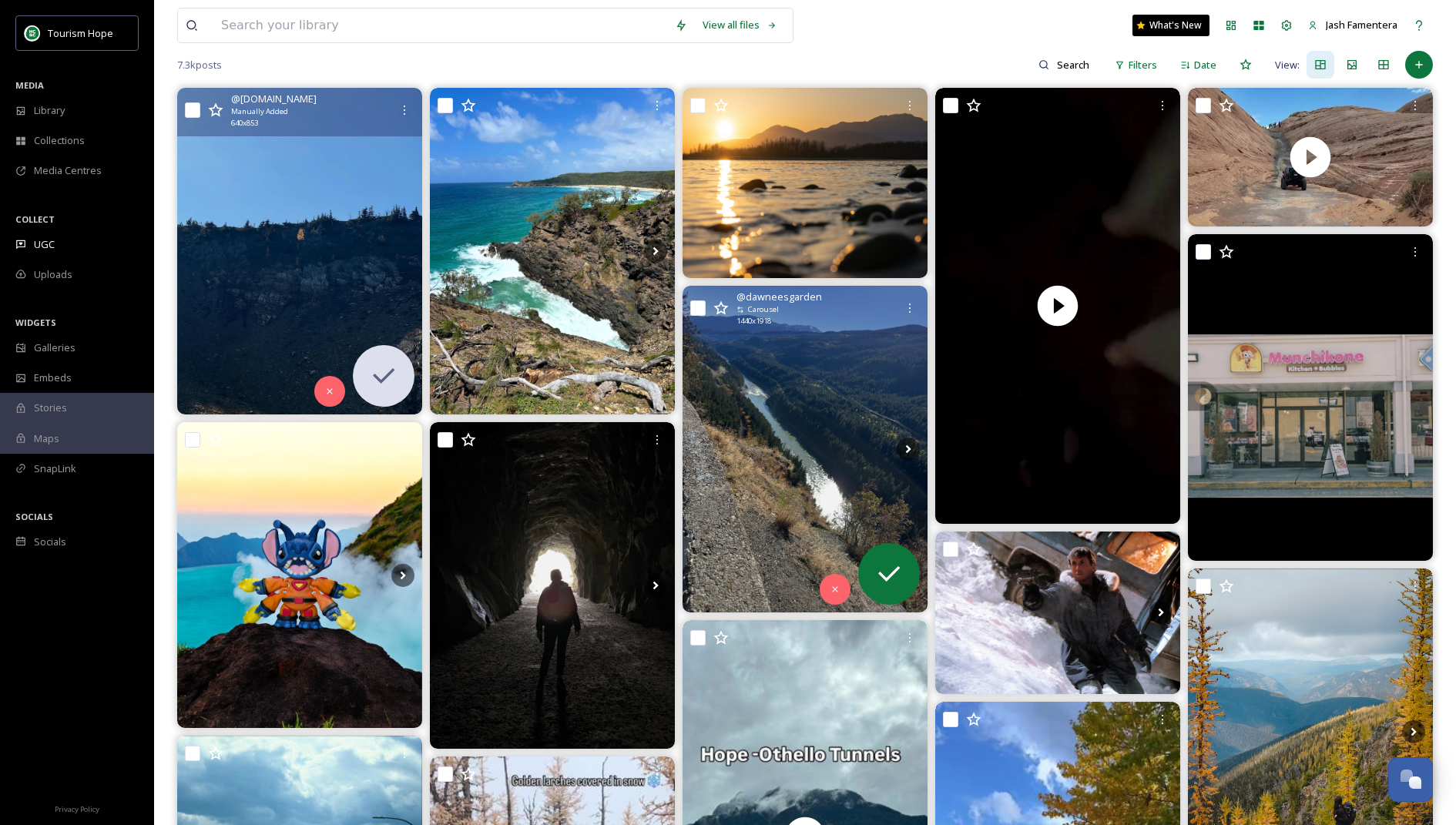
scroll to position [159, 0]
